Goal: Information Seeking & Learning: Understand process/instructions

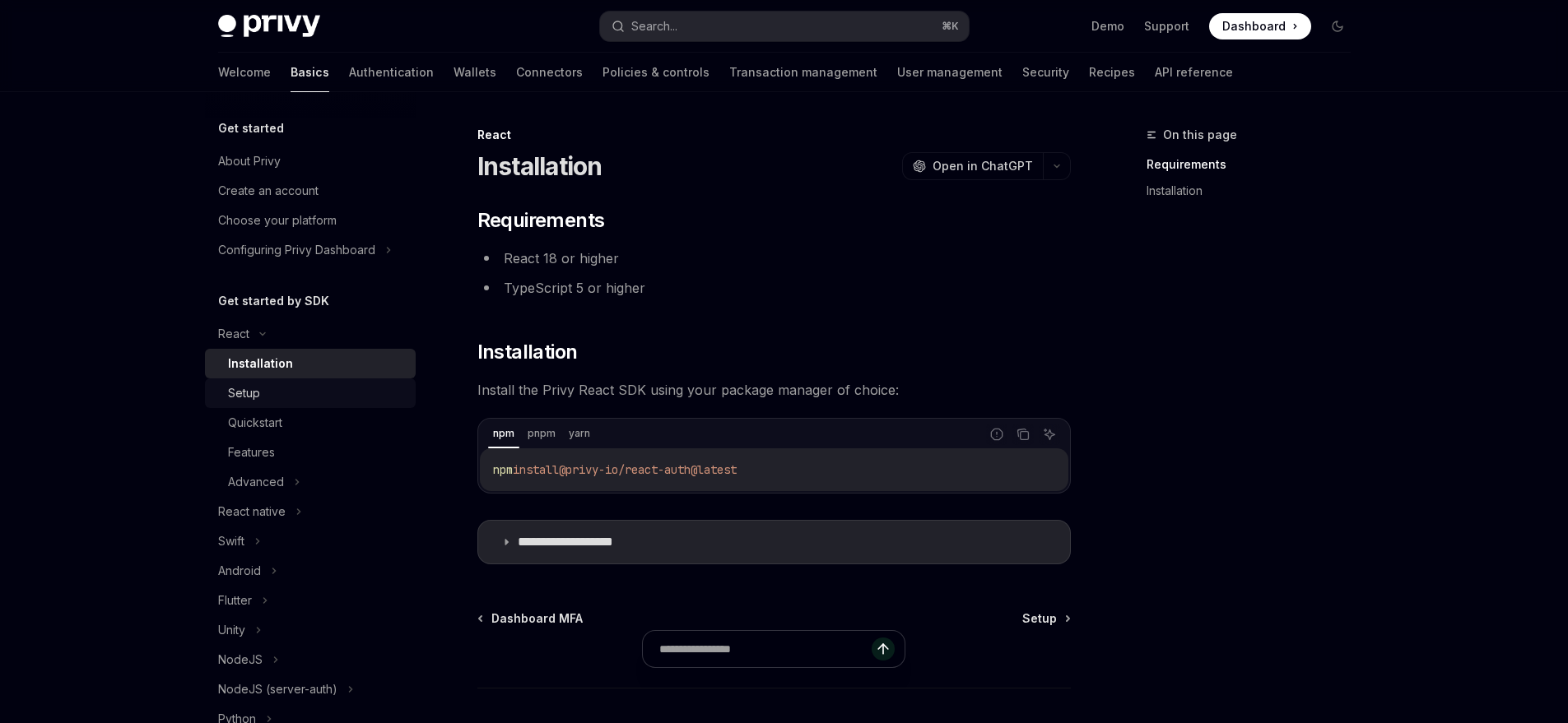
click at [250, 400] on div "Setup" at bounding box center [244, 393] width 32 height 19
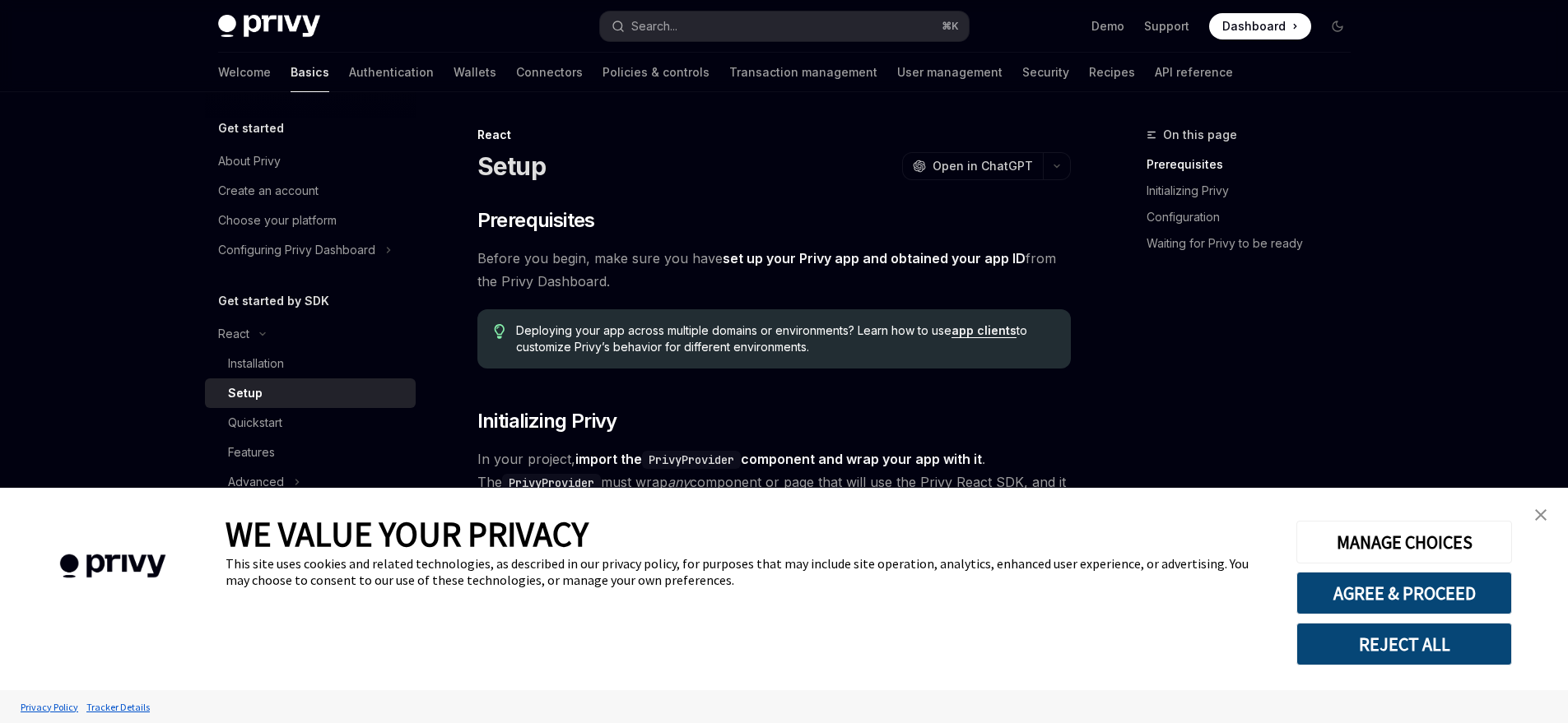
scroll to position [126, 0]
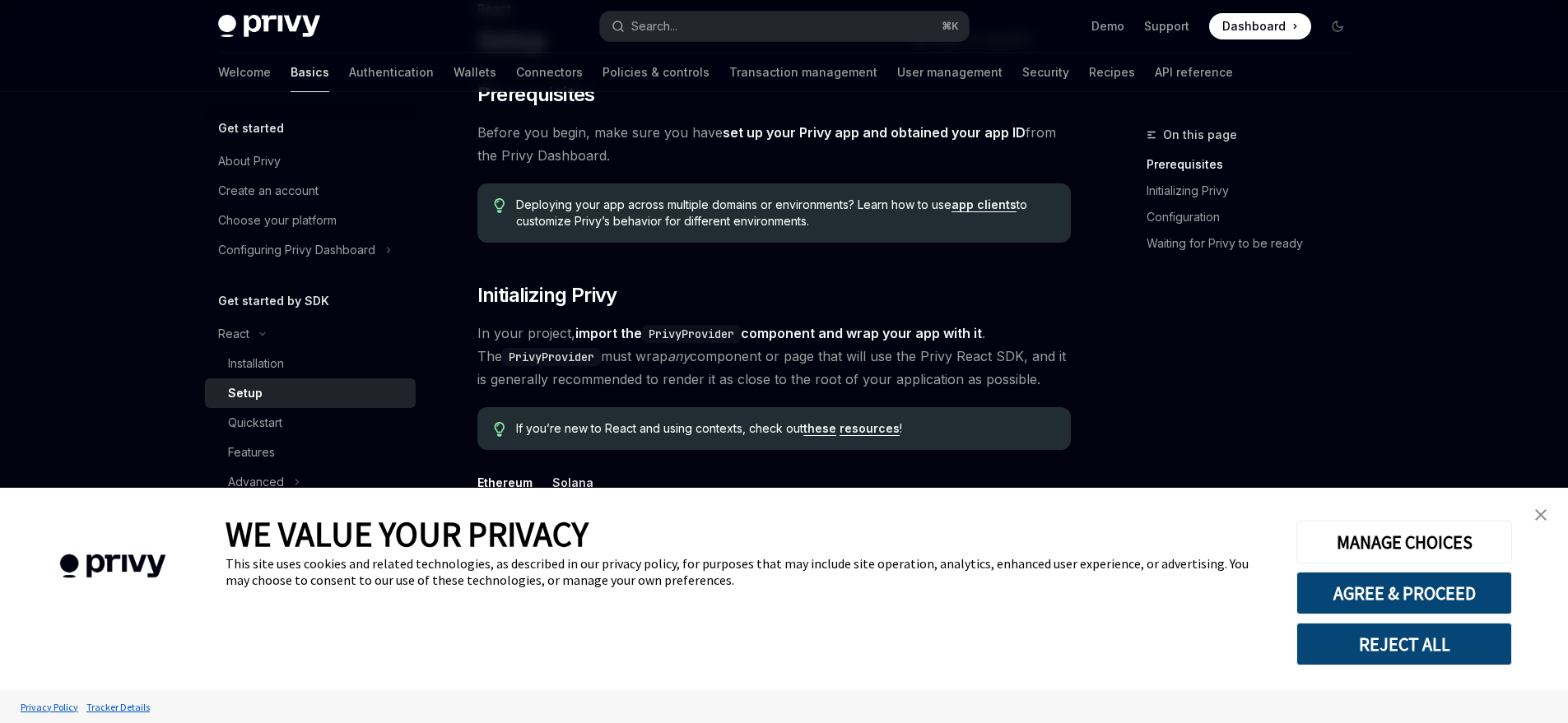
click at [1544, 512] on img "close banner" at bounding box center [1541, 516] width 12 height 12
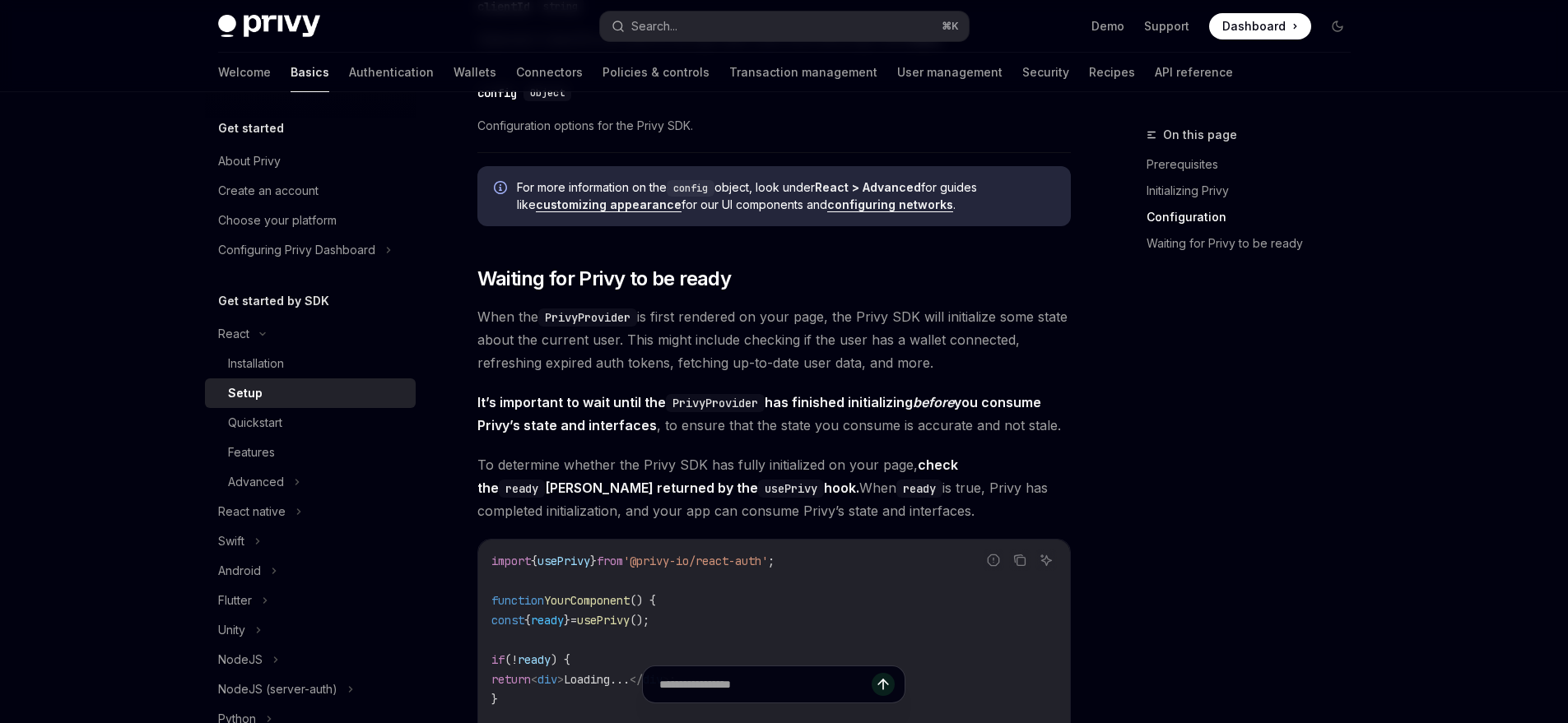
scroll to position [1611, 0]
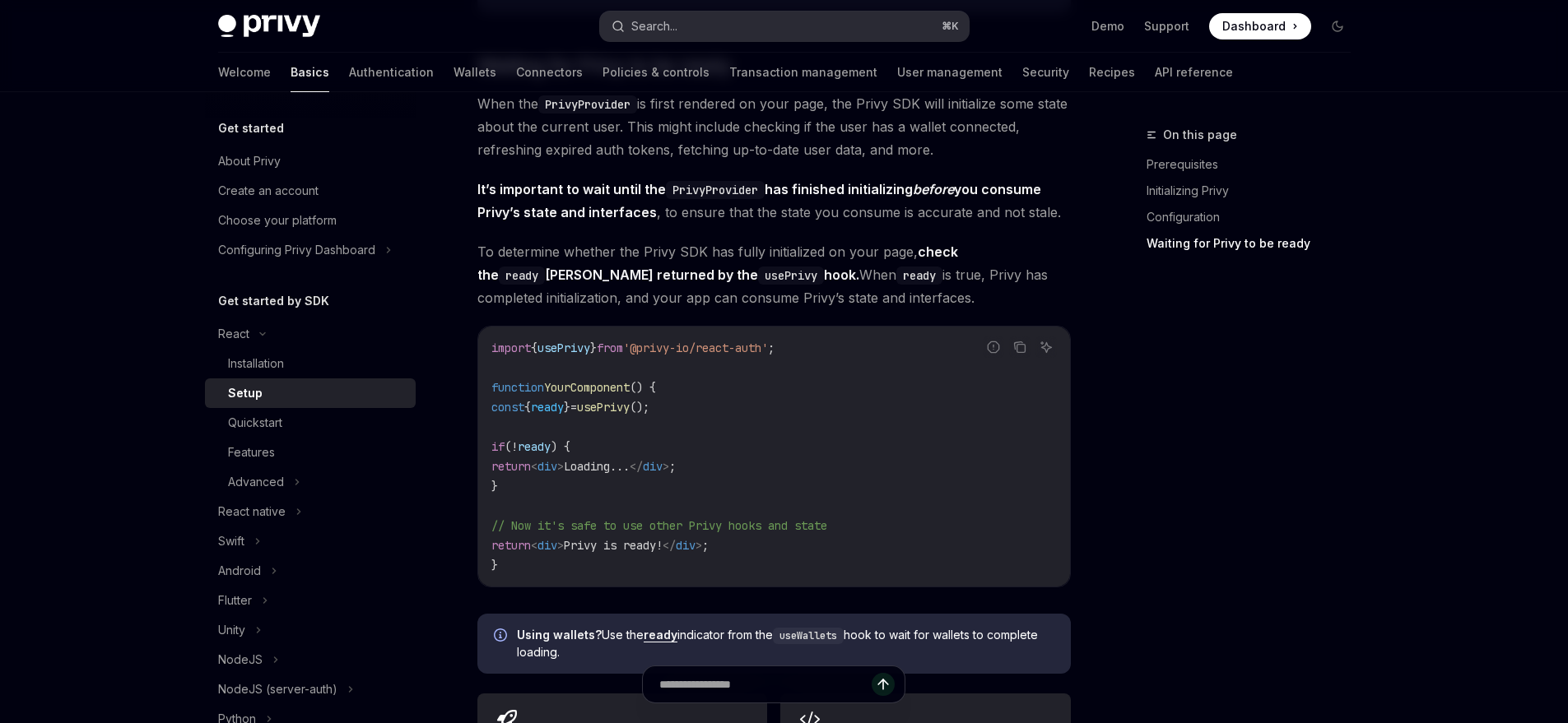
click at [794, 26] on button "Search... ⌘ K" at bounding box center [784, 26] width 368 height 30
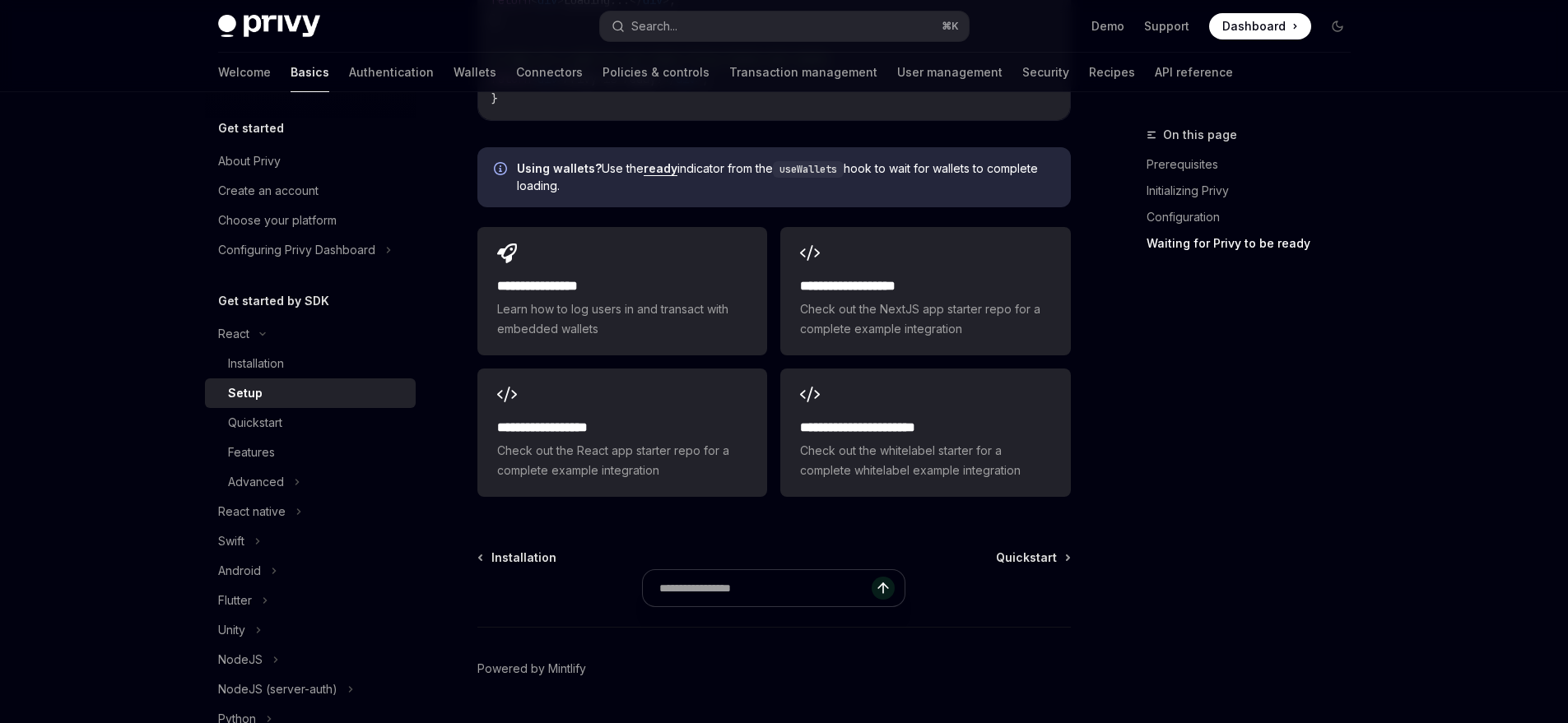
scroll to position [2124, 0]
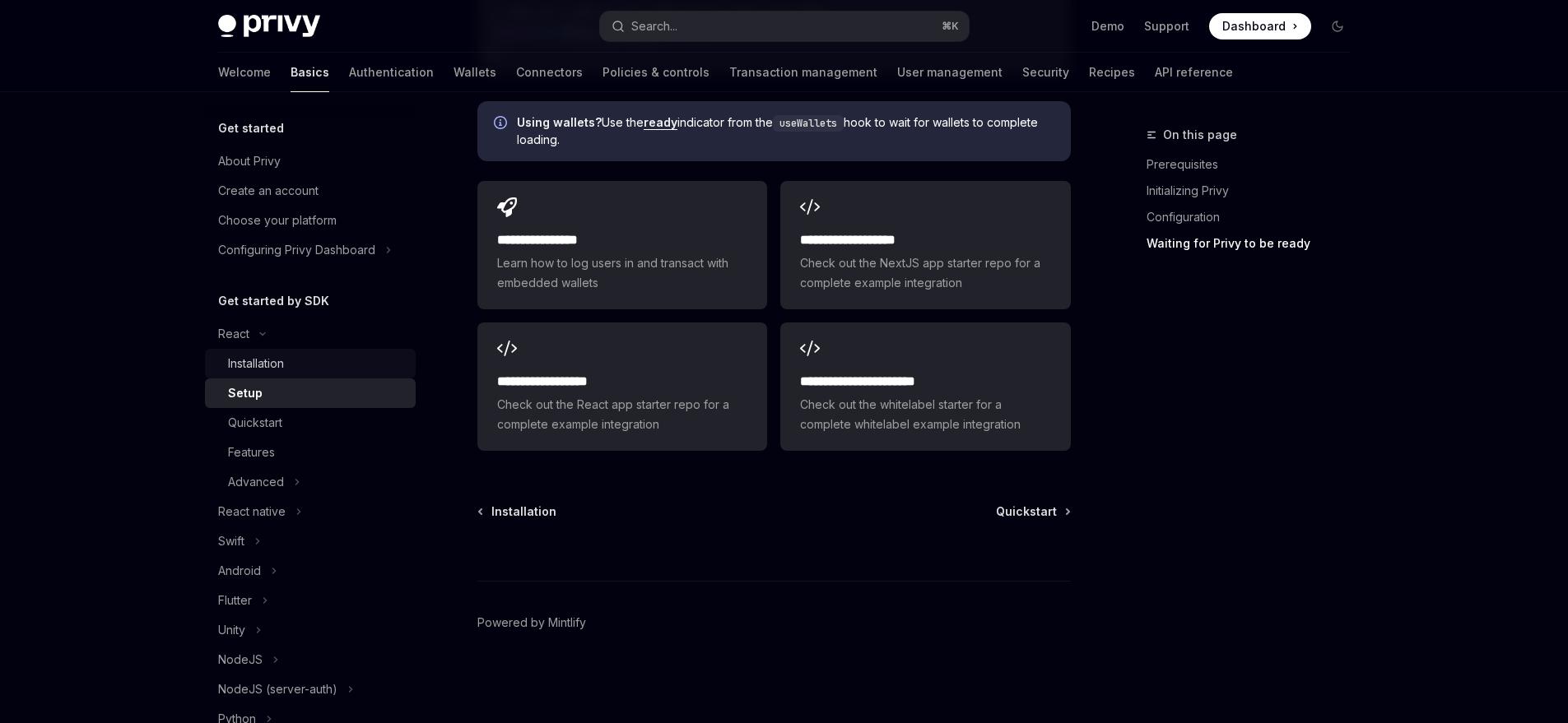
click at [289, 373] on link "Installation" at bounding box center [310, 363] width 211 height 30
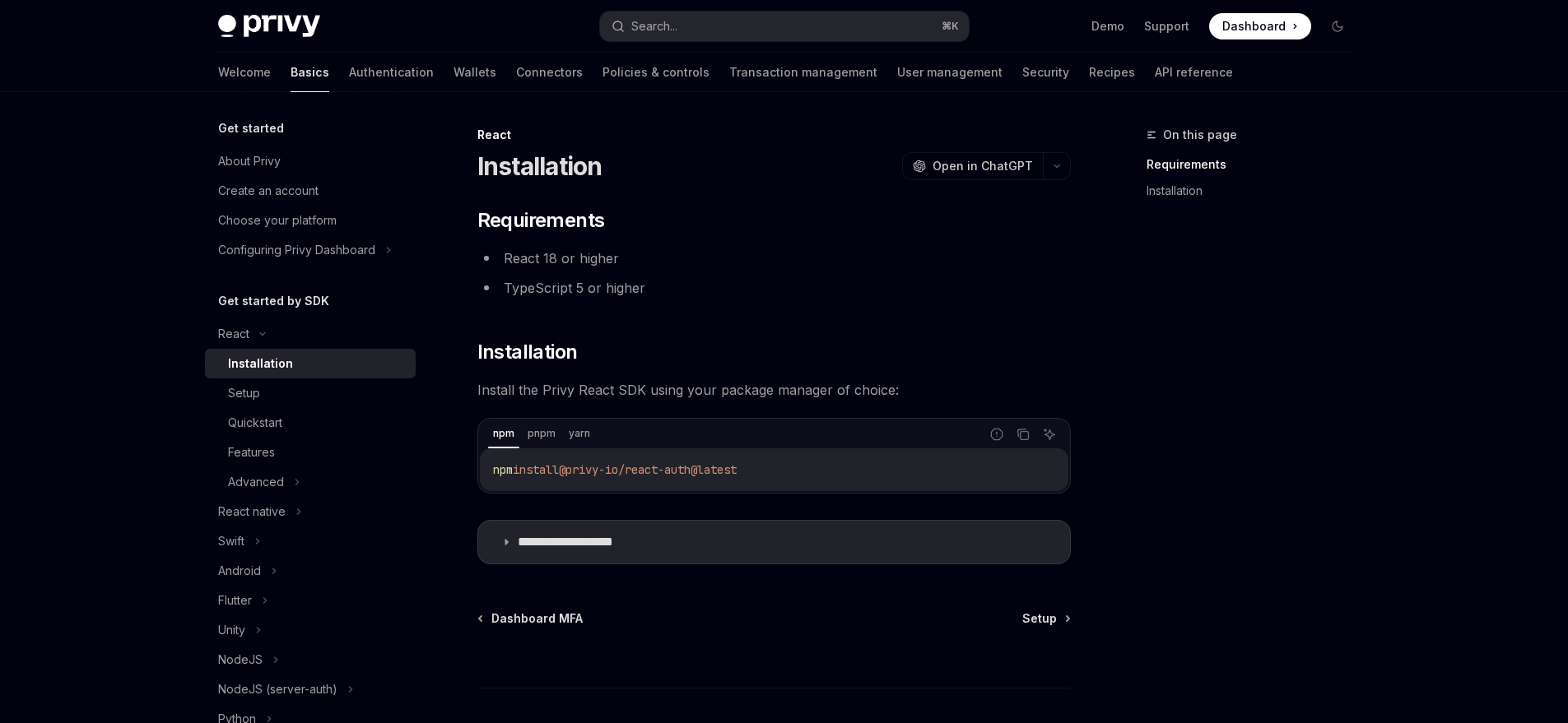
click at [579, 257] on li "React 18 or higher" at bounding box center [774, 258] width 594 height 23
click at [582, 288] on li "TypeScript 5 or higher" at bounding box center [774, 288] width 594 height 23
click at [595, 533] on summary "**********" at bounding box center [774, 542] width 592 height 43
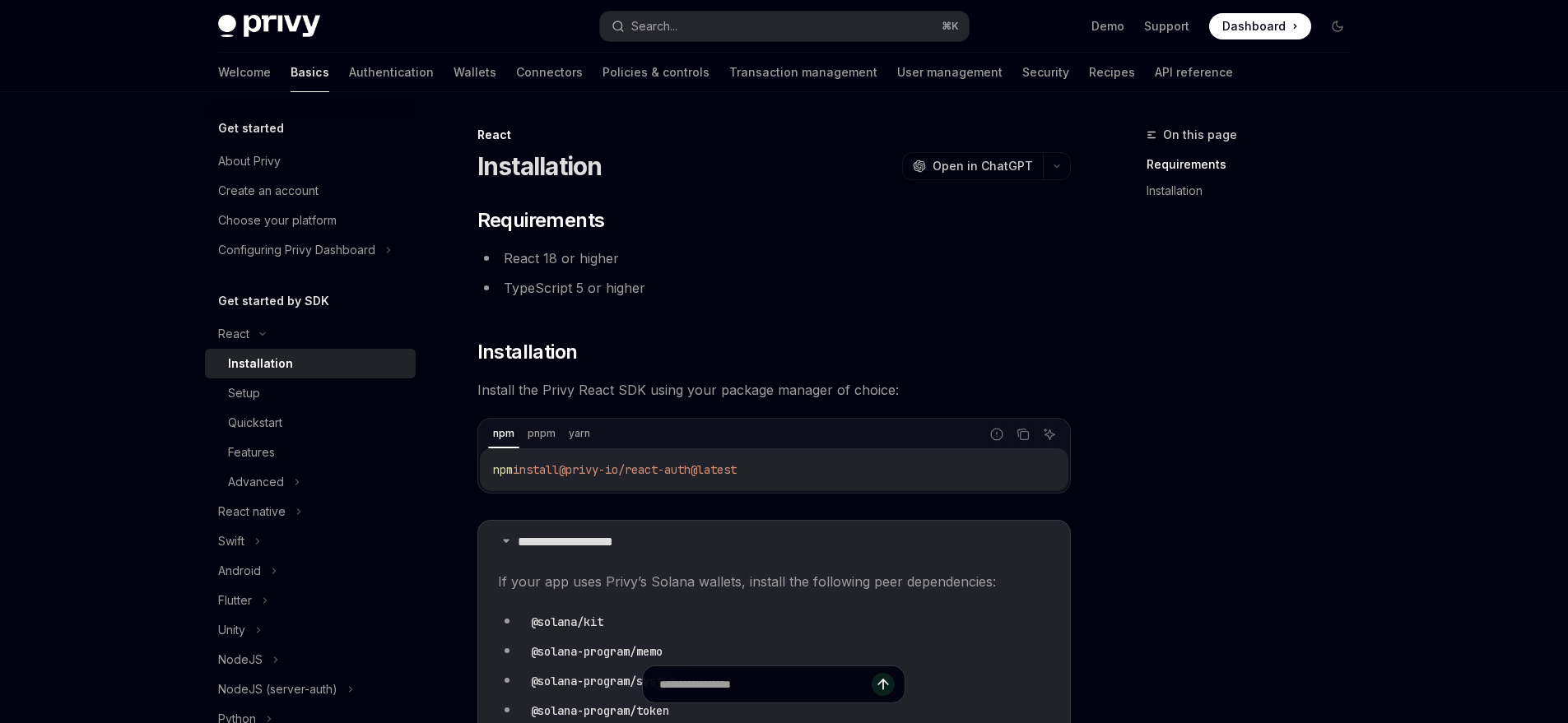
scroll to position [541, 0]
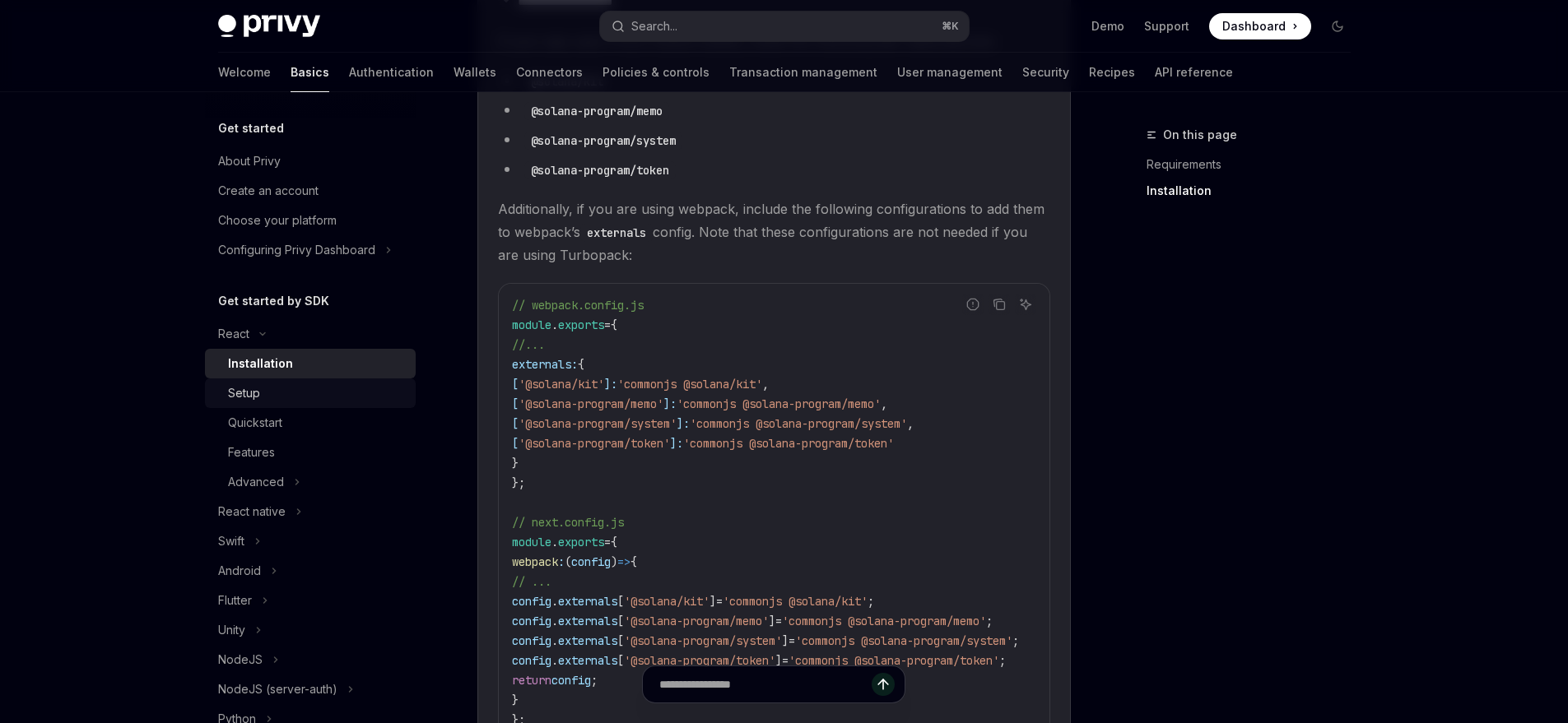
click at [311, 388] on div "Setup" at bounding box center [317, 393] width 178 height 19
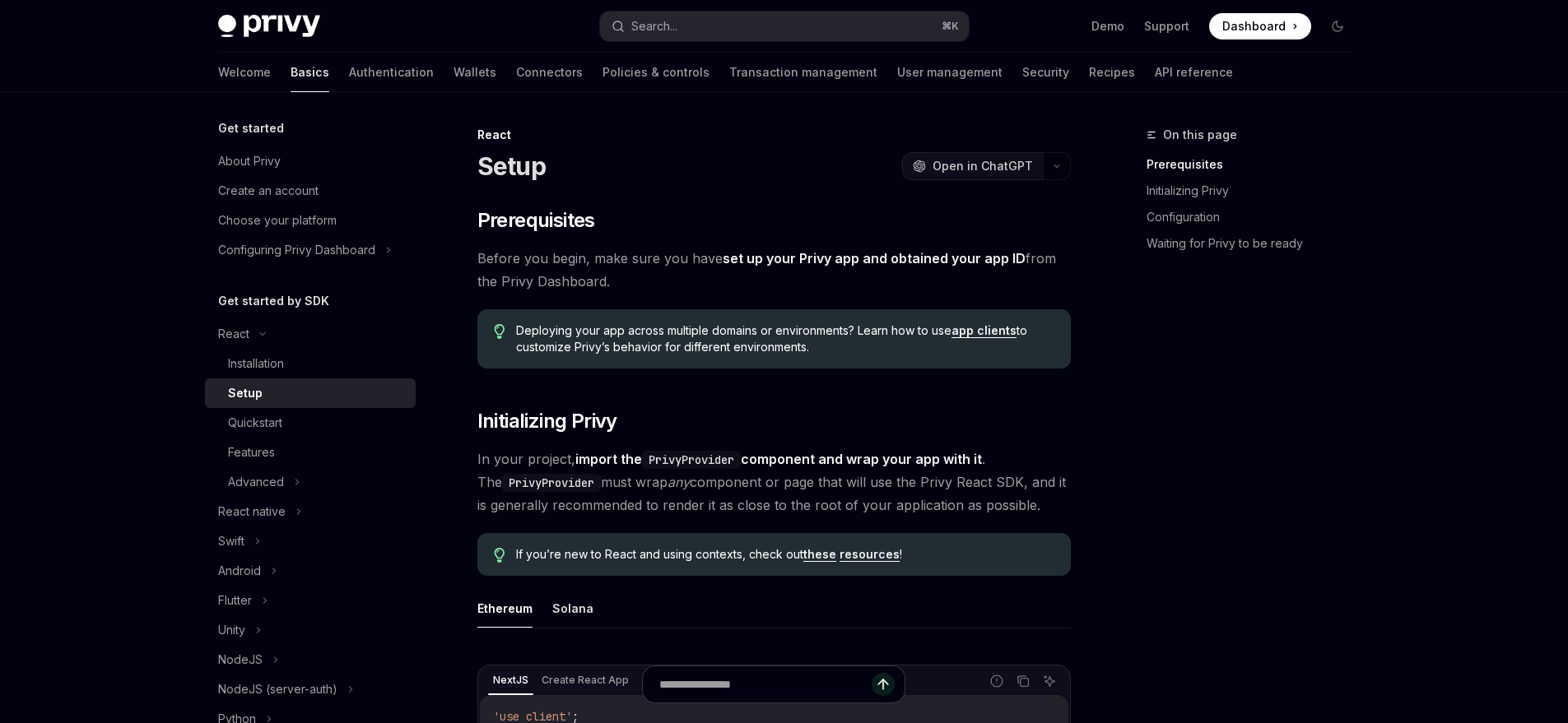
click at [986, 172] on span "Open in ChatGPT" at bounding box center [982, 166] width 101 height 16
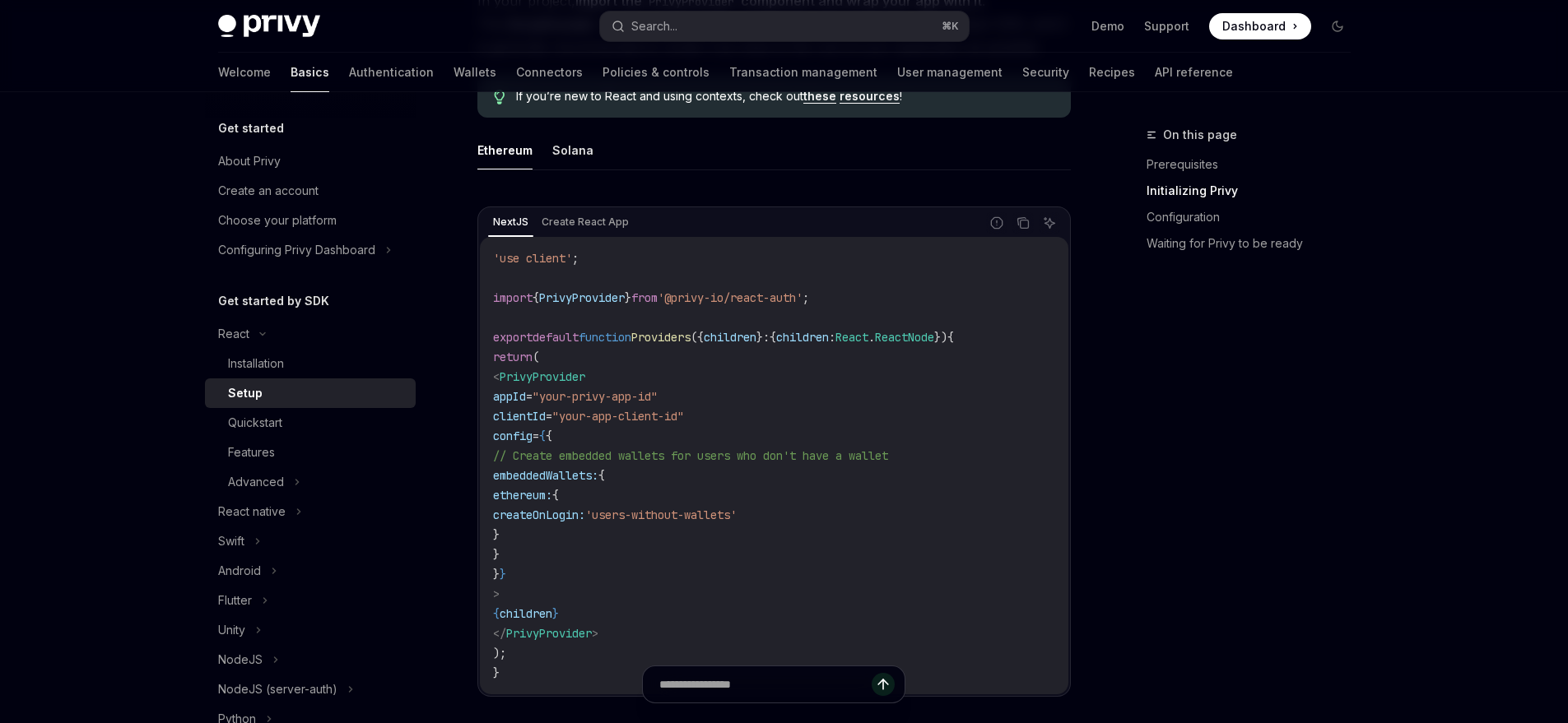
scroll to position [493, 0]
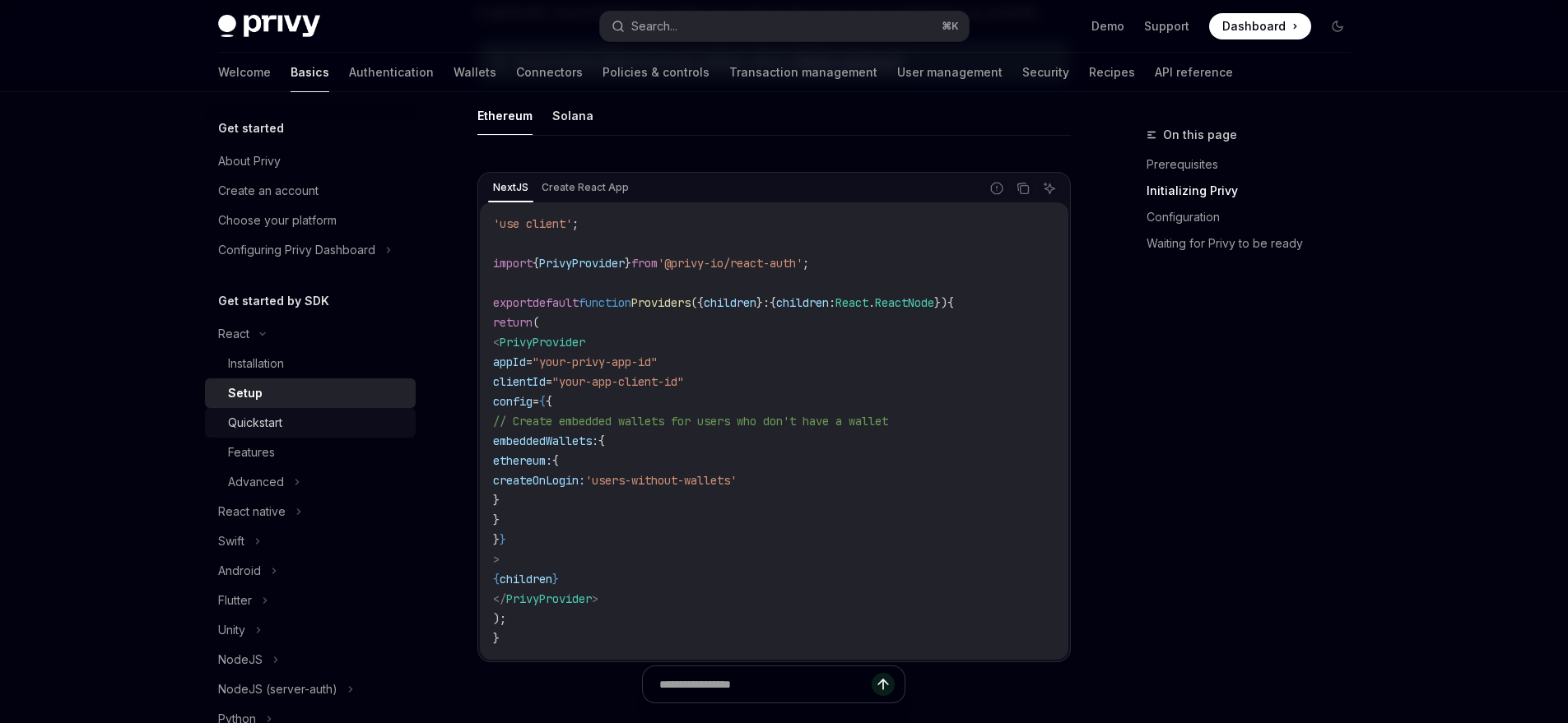
click at [301, 432] on div "Quickstart" at bounding box center [317, 422] width 178 height 19
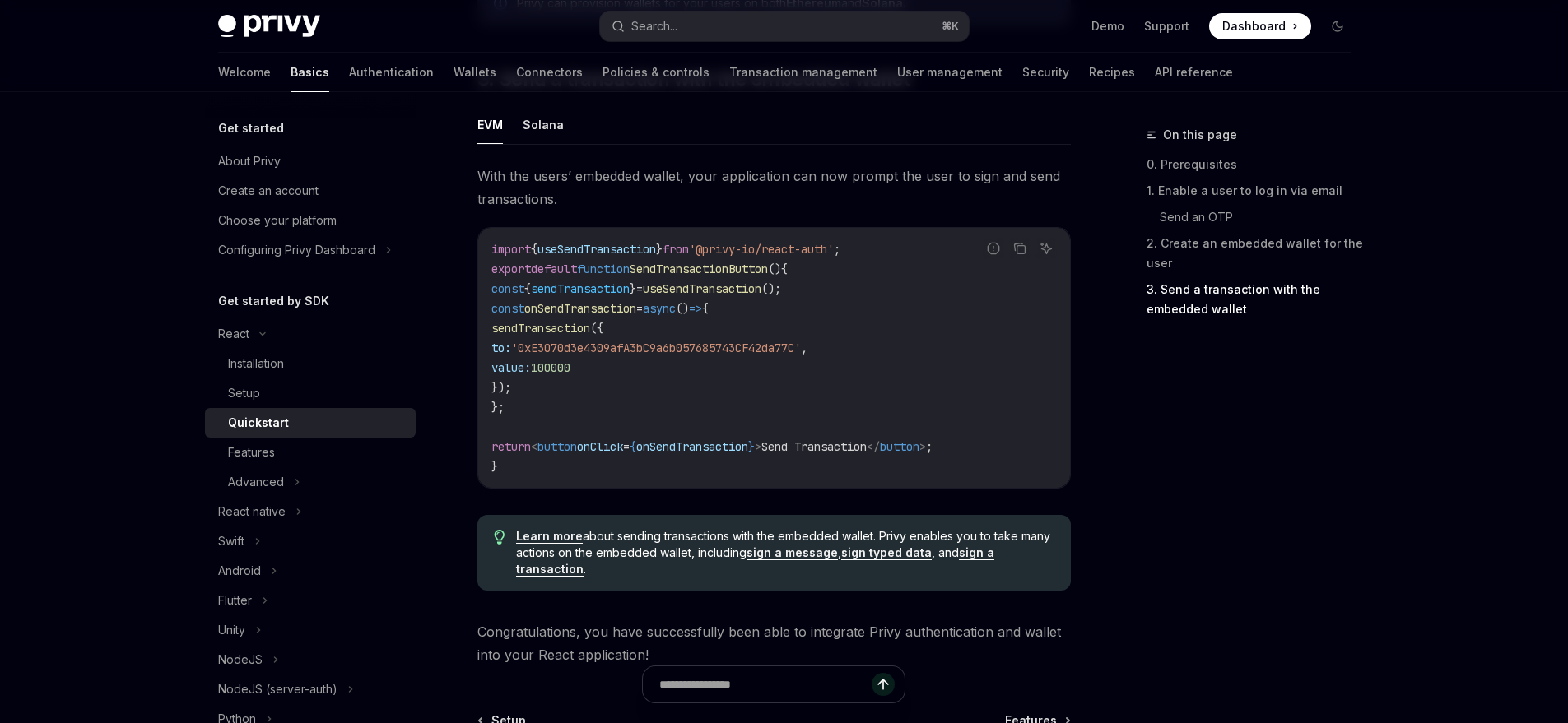
scroll to position [1592, 0]
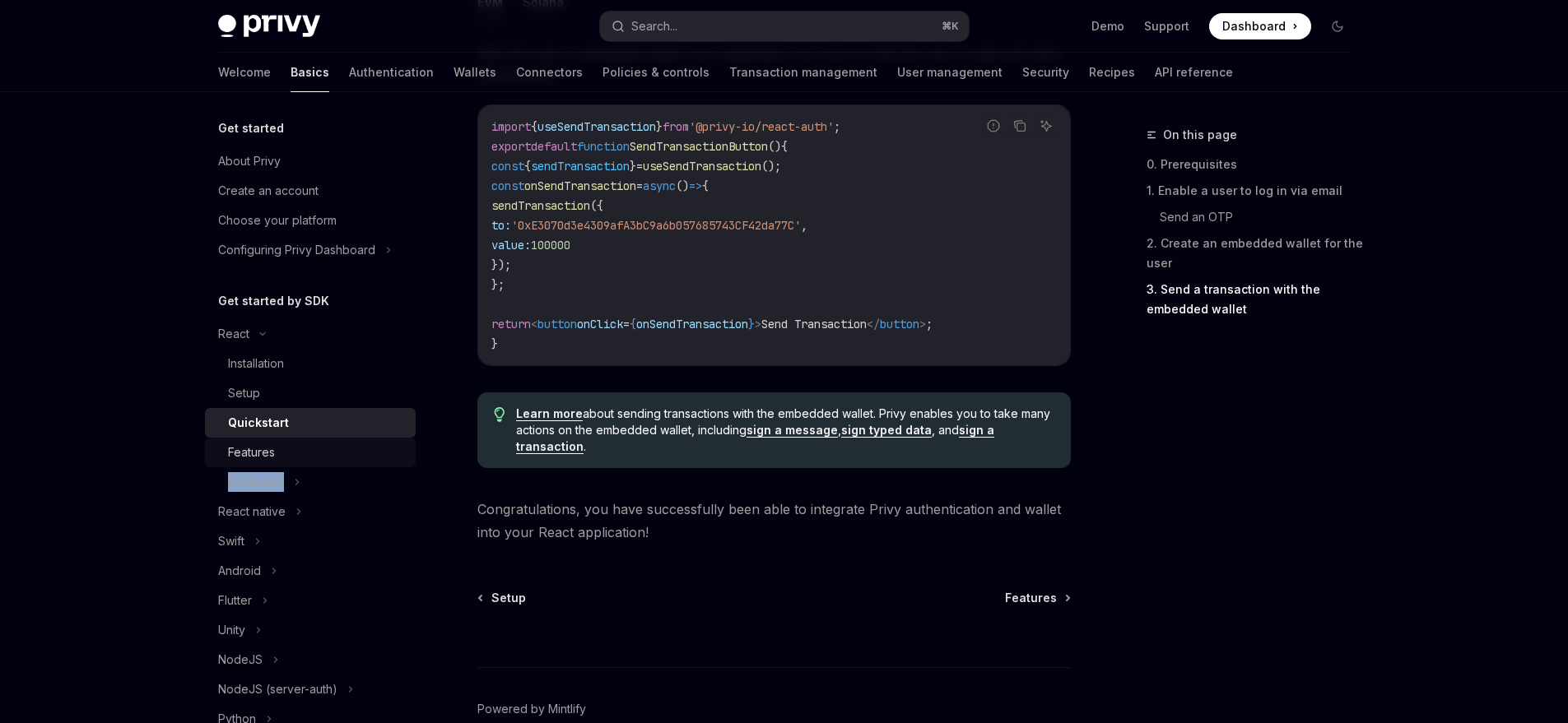
drag, startPoint x: 324, startPoint y: 473, endPoint x: 329, endPoint y: 462, distance: 12.1
click at [329, 462] on ul "Installation Setup Quickstart Features Advanced" at bounding box center [310, 422] width 211 height 148
click at [329, 462] on link "Features" at bounding box center [310, 452] width 211 height 30
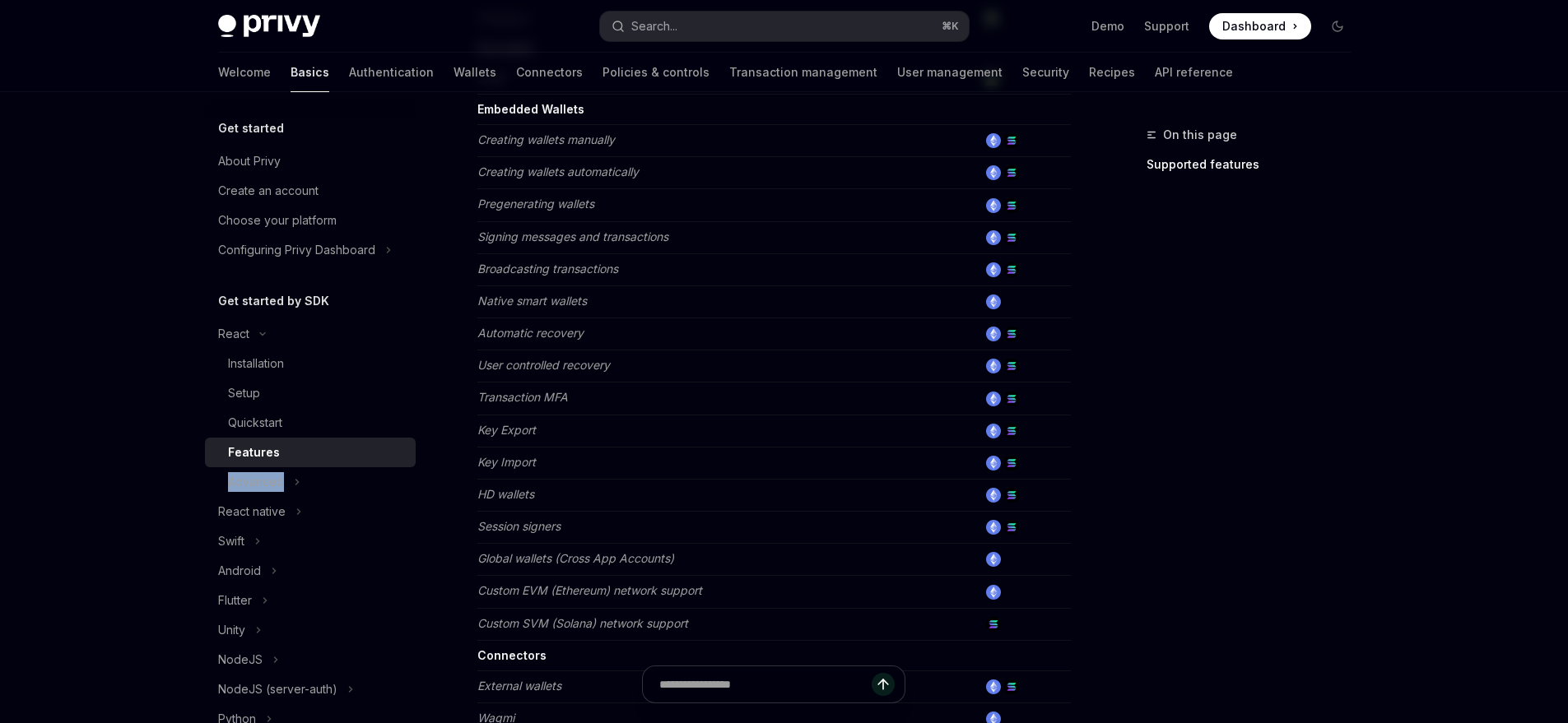
scroll to position [617, 0]
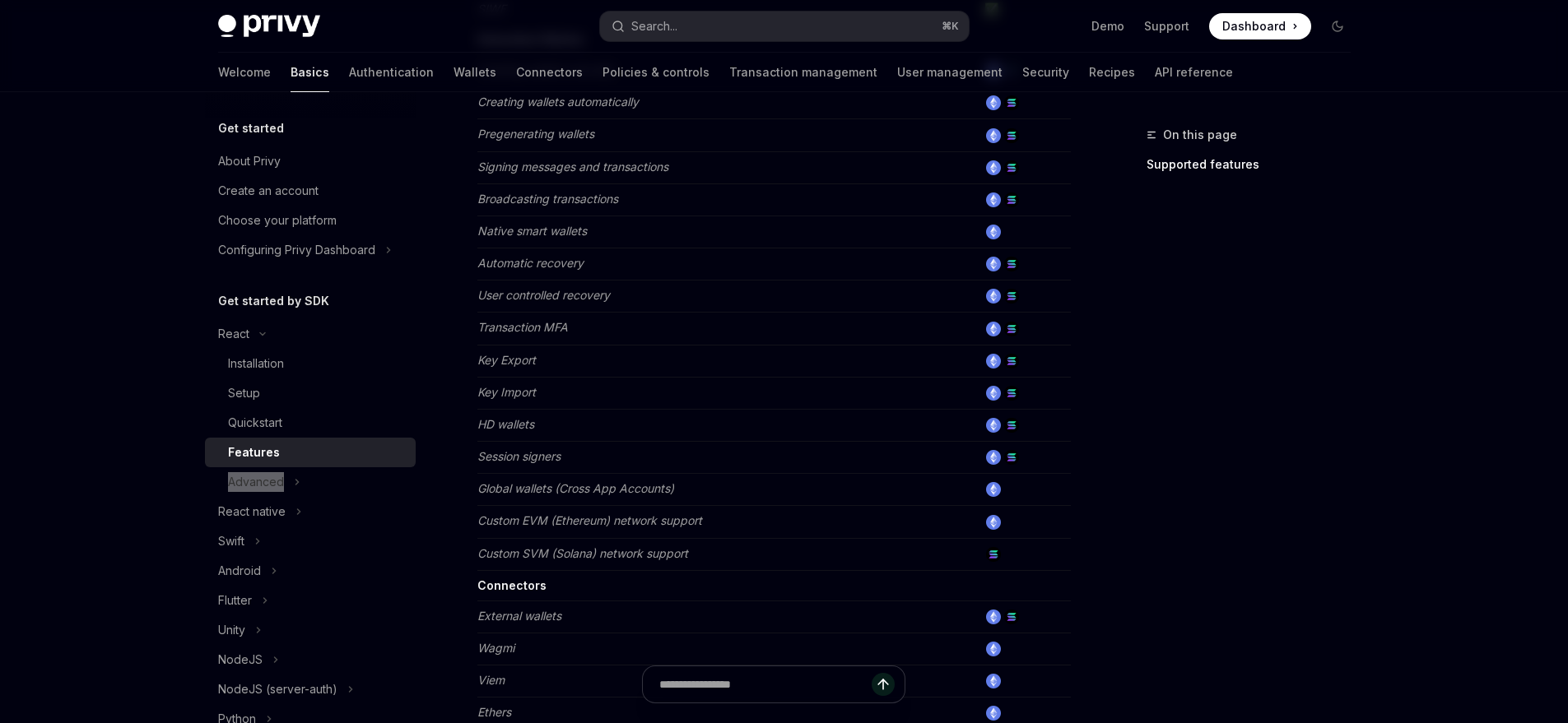
type textarea "*"
